Goal: Task Accomplishment & Management: Complete application form

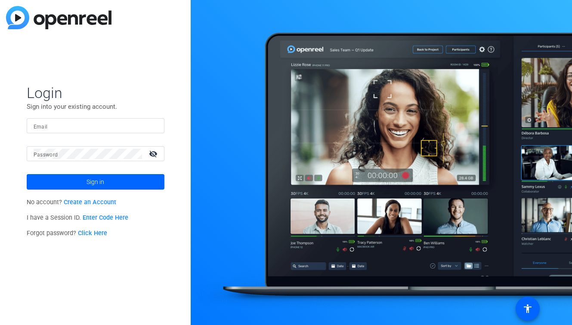
click at [95, 216] on link "Enter Code Here" at bounding box center [106, 217] width 46 height 7
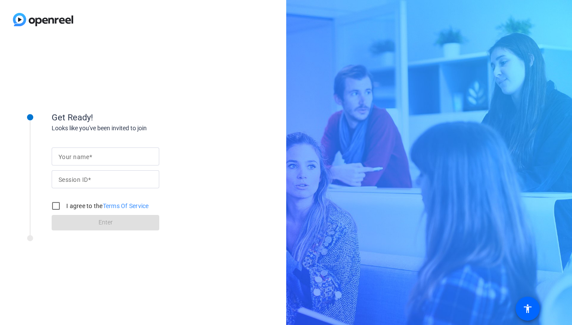
click at [94, 157] on input "Your name" at bounding box center [105, 156] width 94 height 10
type input "Cindy Hsu"
click at [101, 179] on input "Session ID" at bounding box center [105, 179] width 94 height 10
paste input "vbQ4"
type input "vbQ4"
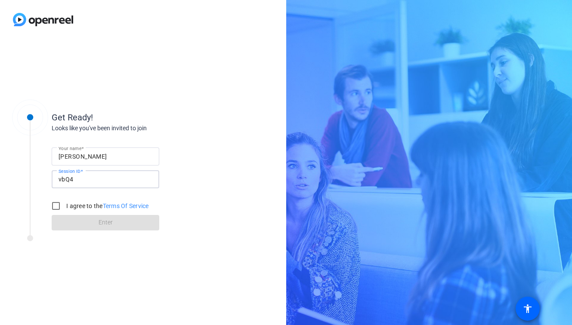
click at [77, 204] on label "I agree to the Terms Of Service" at bounding box center [107, 206] width 84 height 9
click at [65, 204] on input "I agree to the Terms Of Service" at bounding box center [55, 205] width 17 height 17
checkbox input "true"
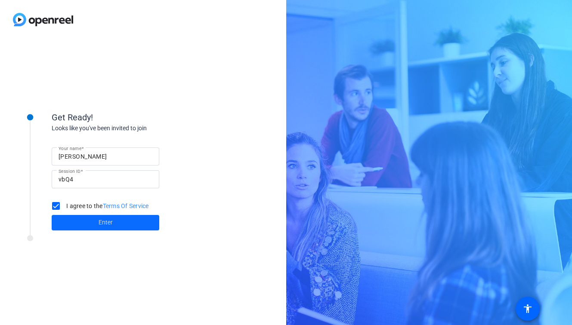
click at [79, 222] on span at bounding box center [106, 222] width 108 height 21
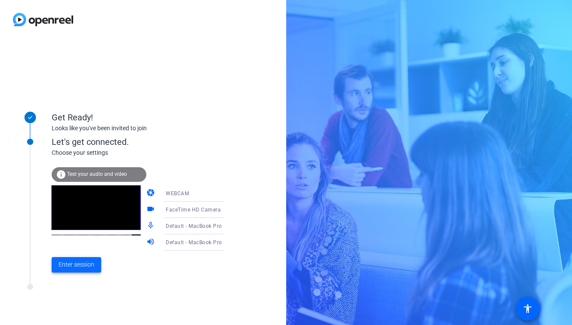
click at [86, 265] on span "Enter session" at bounding box center [76, 264] width 36 height 9
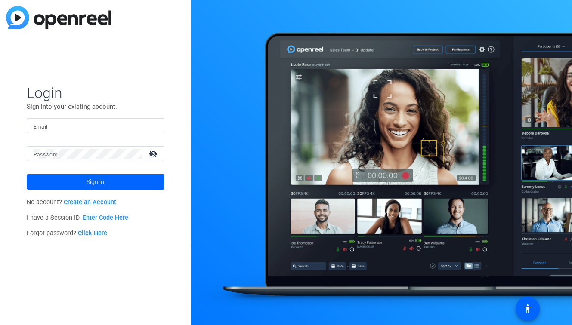
click at [72, 201] on link "Create an Account" at bounding box center [90, 202] width 52 height 7
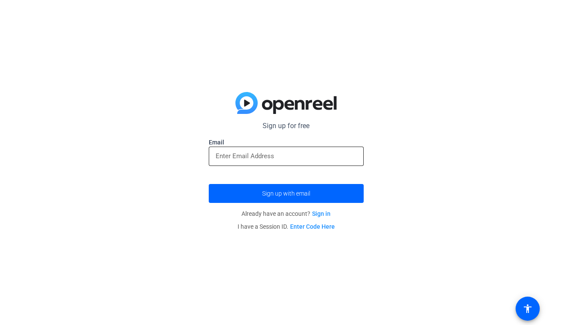
click at [235, 158] on input "email" at bounding box center [285, 156] width 141 height 10
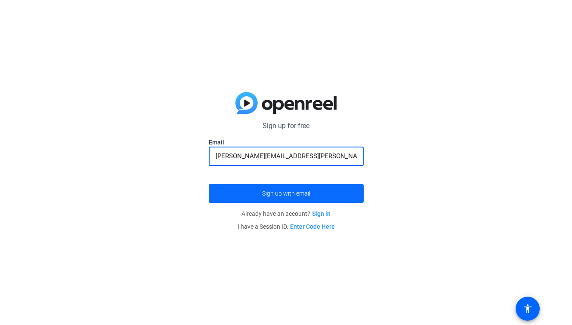
type input "cindy.hsu@audacityhealth.com"
click at [209, 184] on button "Sign up with email" at bounding box center [286, 193] width 155 height 19
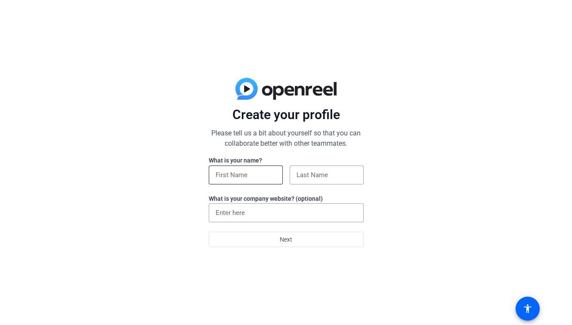
click at [257, 176] on input at bounding box center [245, 175] width 60 height 10
type input "[PERSON_NAME]"
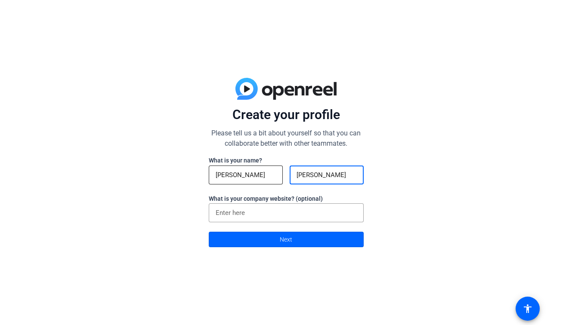
type input "[PERSON_NAME]"
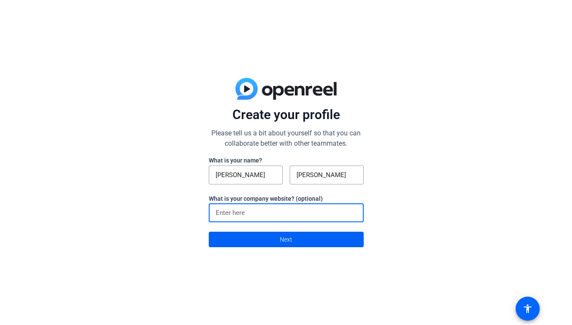
click at [282, 241] on span "Next" at bounding box center [286, 239] width 12 height 16
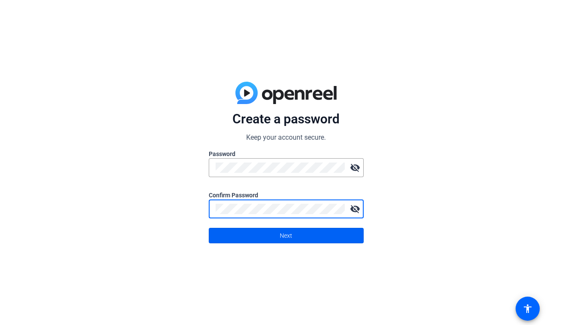
click at [301, 231] on span at bounding box center [286, 235] width 154 height 21
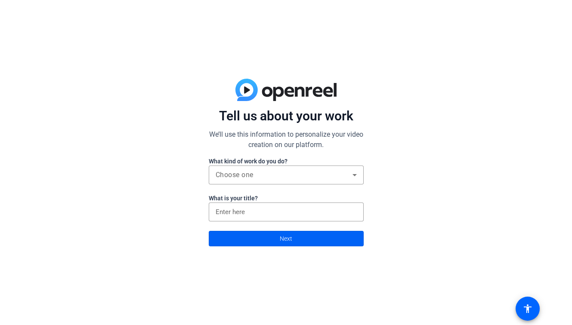
click at [268, 237] on span at bounding box center [286, 238] width 154 height 21
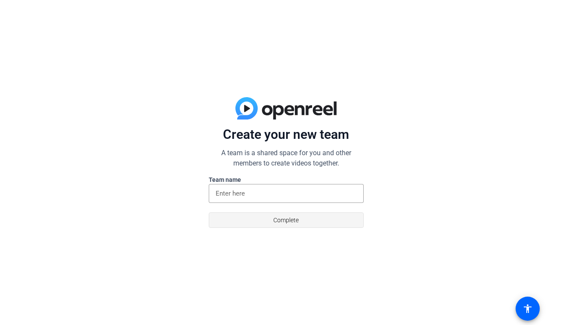
click at [258, 224] on span at bounding box center [286, 220] width 154 height 21
click at [227, 195] on input at bounding box center [285, 193] width 141 height 10
